Goal: Task Accomplishment & Management: Use online tool/utility

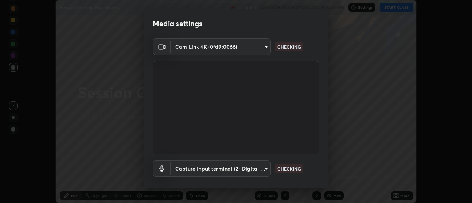
scroll to position [39, 0]
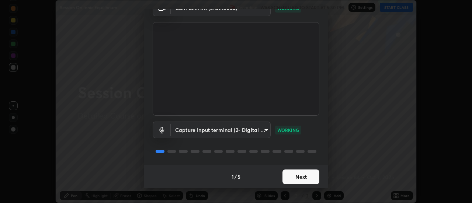
click at [306, 174] on button "Next" at bounding box center [301, 177] width 37 height 15
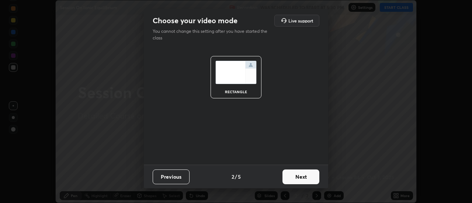
scroll to position [0, 0]
click at [306, 173] on button "Next" at bounding box center [301, 177] width 37 height 15
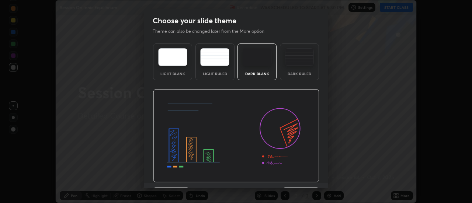
click at [306, 177] on img at bounding box center [236, 136] width 166 height 94
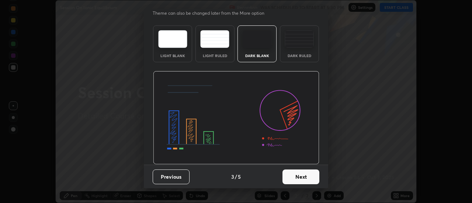
click at [299, 174] on button "Next" at bounding box center [301, 177] width 37 height 15
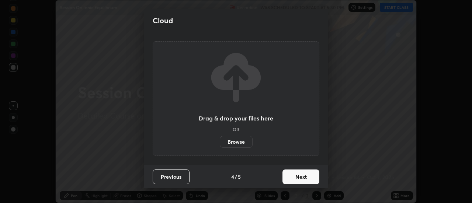
scroll to position [0, 0]
click at [302, 175] on button "Next" at bounding box center [301, 177] width 37 height 15
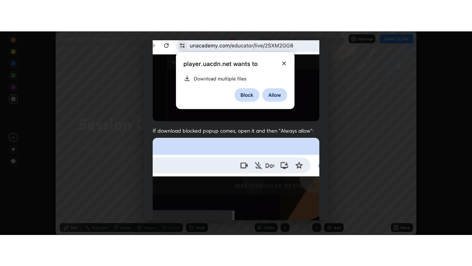
scroll to position [189, 0]
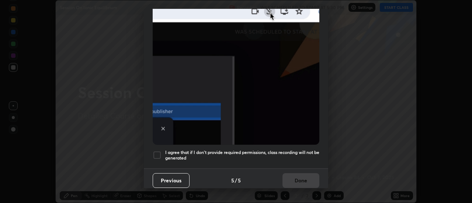
click at [303, 151] on h5 "I agree that if I don't provide required permissions, class recording will not …" at bounding box center [242, 155] width 154 height 11
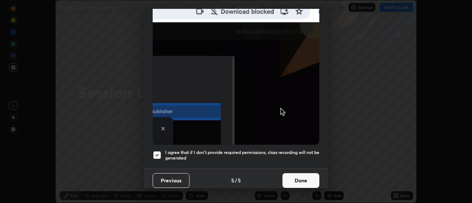
click at [300, 179] on button "Done" at bounding box center [301, 180] width 37 height 15
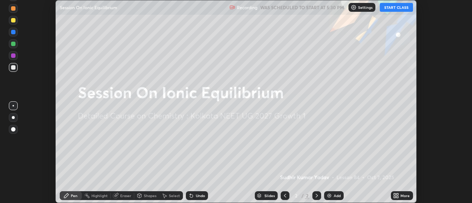
click at [390, 8] on button "START CLASS" at bounding box center [396, 7] width 33 height 9
click at [394, 196] on icon at bounding box center [395, 197] width 2 height 2
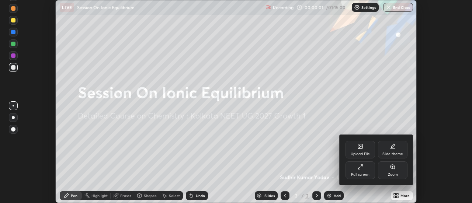
click at [364, 169] on div "Full screen" at bounding box center [361, 171] width 30 height 18
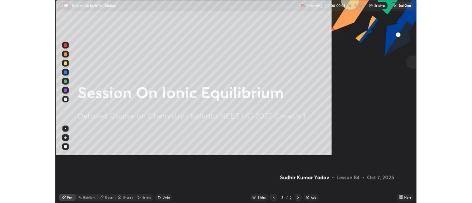
scroll to position [266, 472]
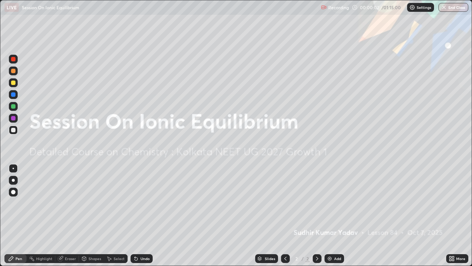
click at [334, 203] on div "Add" at bounding box center [335, 258] width 20 height 9
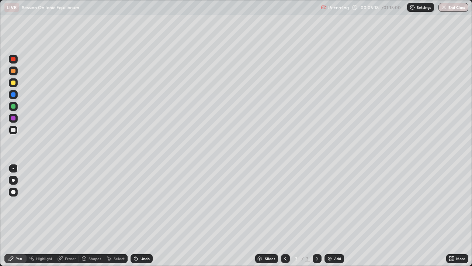
click at [120, 203] on div "Select" at bounding box center [119, 259] width 11 height 4
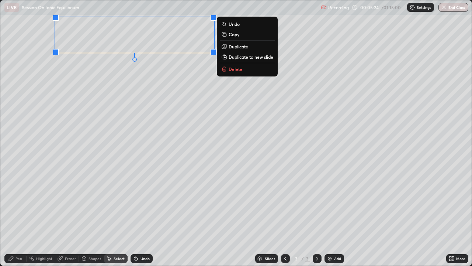
click at [23, 203] on div "Pen" at bounding box center [15, 258] width 22 height 9
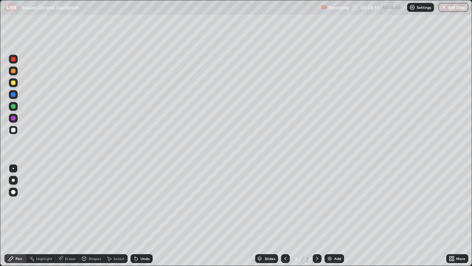
click at [135, 203] on div "Undo" at bounding box center [142, 258] width 22 height 9
click at [330, 203] on img at bounding box center [330, 258] width 6 height 6
click at [137, 203] on div "Undo" at bounding box center [142, 258] width 22 height 9
click at [139, 203] on div "Undo" at bounding box center [142, 258] width 22 height 9
click at [111, 203] on icon at bounding box center [110, 259] width 4 height 4
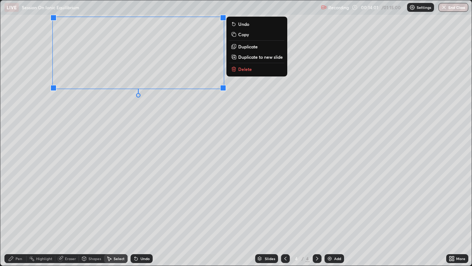
click at [20, 203] on div "Pen" at bounding box center [15, 258] width 22 height 9
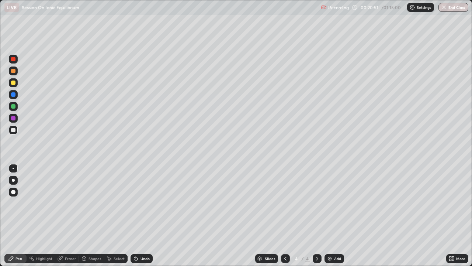
click at [115, 203] on div "Select" at bounding box center [119, 259] width 11 height 4
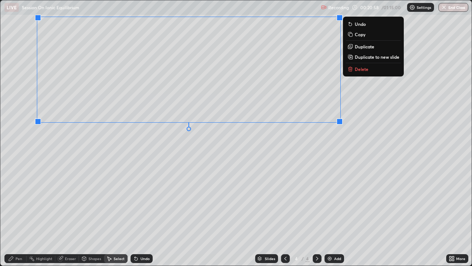
click at [18, 203] on div "Pen" at bounding box center [19, 259] width 7 height 4
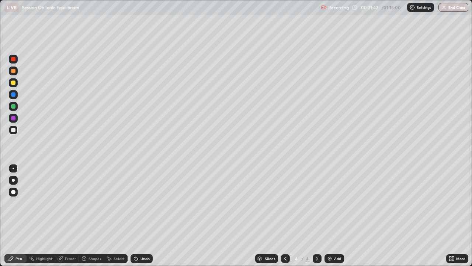
click at [114, 203] on div "Select" at bounding box center [119, 259] width 11 height 4
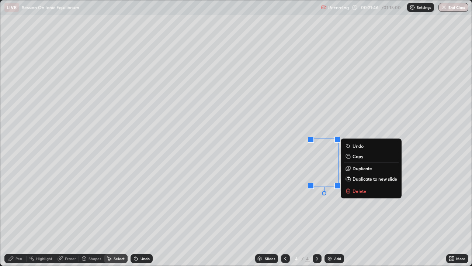
click at [15, 203] on div "Pen" at bounding box center [15, 258] width 22 height 9
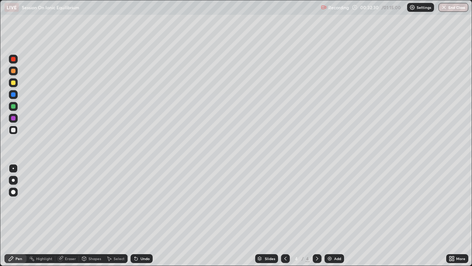
click at [331, 203] on img at bounding box center [330, 258] width 6 height 6
click at [61, 203] on icon at bounding box center [61, 258] width 4 height 4
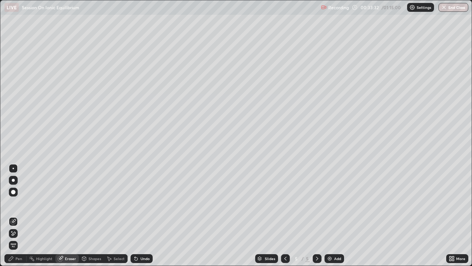
click at [18, 203] on div "Pen" at bounding box center [15, 258] width 22 height 9
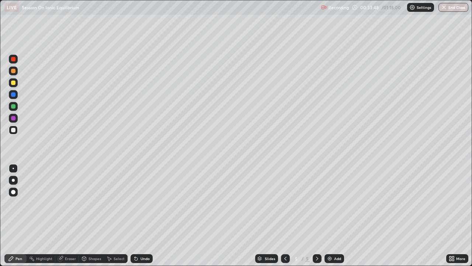
click at [116, 203] on div "Select" at bounding box center [119, 259] width 11 height 4
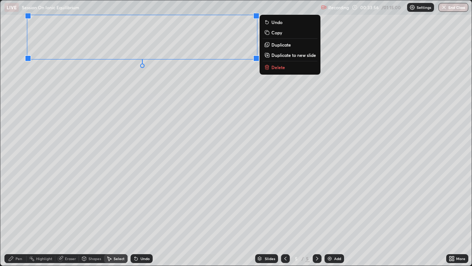
click at [16, 203] on div "Pen" at bounding box center [19, 259] width 7 height 4
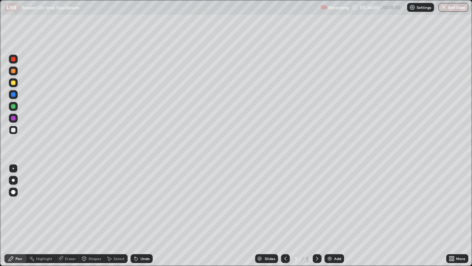
click at [22, 20] on div "Erase all" at bounding box center [13, 133] width 18 height 236
click at [14, 107] on div at bounding box center [13, 106] width 4 height 4
click at [142, 203] on div "Undo" at bounding box center [145, 259] width 9 height 4
click at [141, 203] on div "Undo" at bounding box center [145, 259] width 9 height 4
click at [138, 203] on div "Undo" at bounding box center [142, 258] width 22 height 9
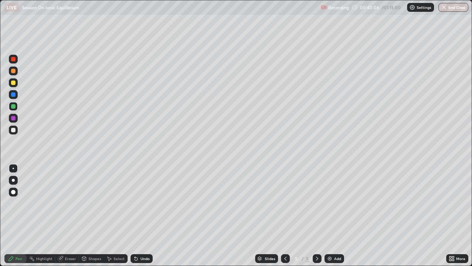
click at [138, 203] on icon at bounding box center [136, 258] width 6 height 6
click at [144, 203] on div "Undo" at bounding box center [145, 259] width 9 height 4
click at [141, 203] on div "Undo" at bounding box center [142, 258] width 22 height 9
click at [331, 203] on img at bounding box center [330, 258] width 6 height 6
click at [117, 203] on div "Select" at bounding box center [119, 259] width 11 height 4
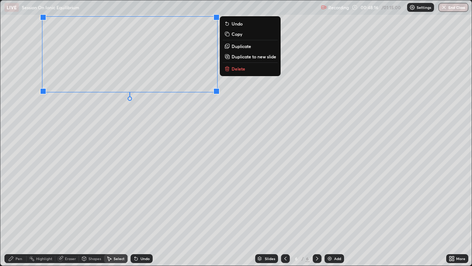
click at [16, 203] on div "Pen" at bounding box center [19, 259] width 7 height 4
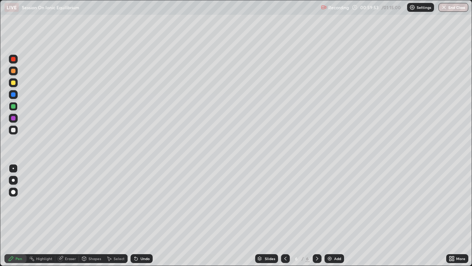
click at [328, 203] on img at bounding box center [330, 258] width 6 height 6
click at [135, 203] on icon at bounding box center [136, 258] width 3 height 3
click at [134, 203] on icon at bounding box center [136, 258] width 6 height 6
click at [118, 203] on div "Select" at bounding box center [119, 259] width 11 height 4
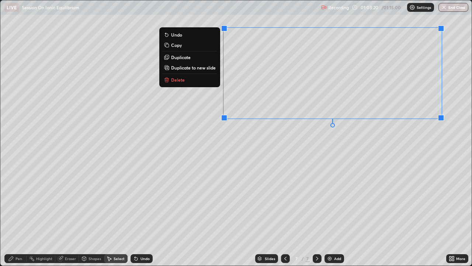
click at [18, 203] on div "Pen" at bounding box center [19, 259] width 7 height 4
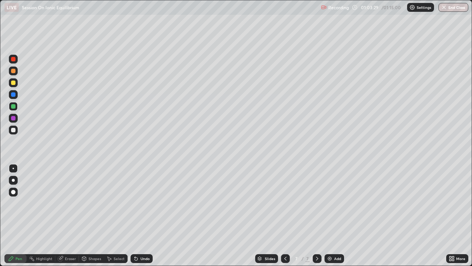
click at [135, 203] on icon at bounding box center [135, 257] width 1 height 1
click at [285, 203] on icon at bounding box center [286, 258] width 6 height 6
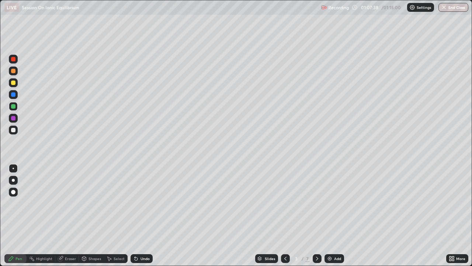
click at [317, 203] on icon at bounding box center [318, 258] width 6 height 6
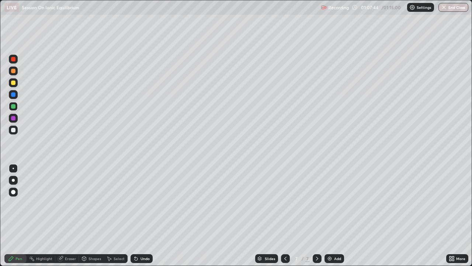
click at [316, 203] on icon at bounding box center [318, 258] width 6 height 6
click at [328, 203] on img at bounding box center [330, 258] width 6 height 6
click at [62, 203] on icon at bounding box center [61, 258] width 4 height 4
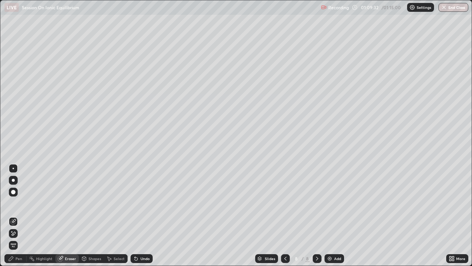
click at [21, 203] on div "Pen" at bounding box center [19, 259] width 7 height 4
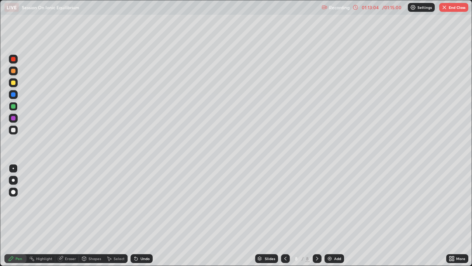
click at [444, 9] on img "button" at bounding box center [445, 7] width 6 height 6
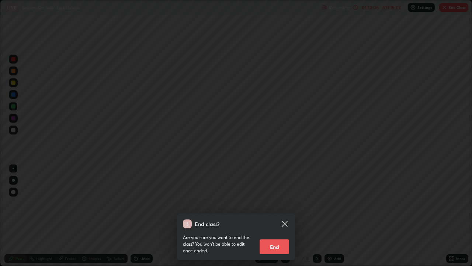
click at [272, 203] on button "End" at bounding box center [275, 246] width 30 height 15
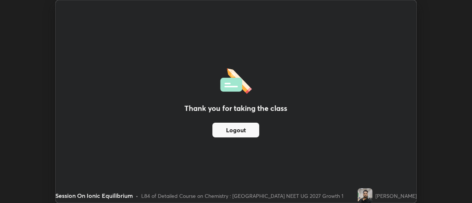
scroll to position [36711, 36441]
